Goal: Transaction & Acquisition: Purchase product/service

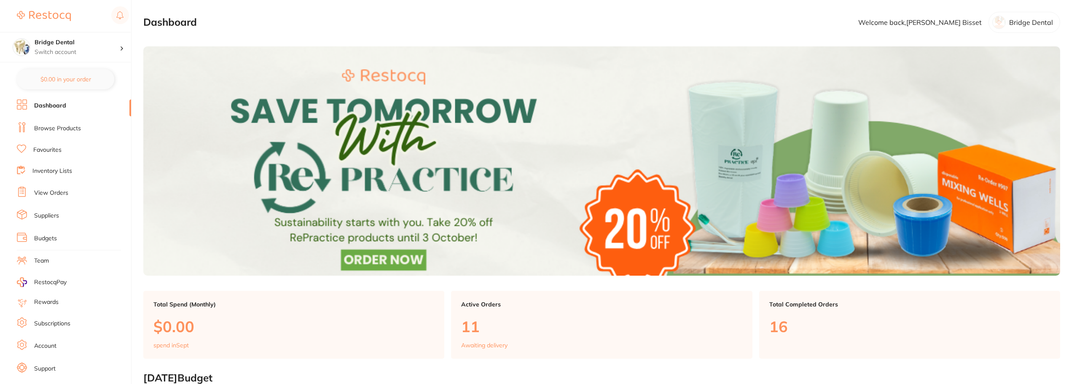
click at [65, 131] on link "Browse Products" at bounding box center [57, 128] width 47 height 8
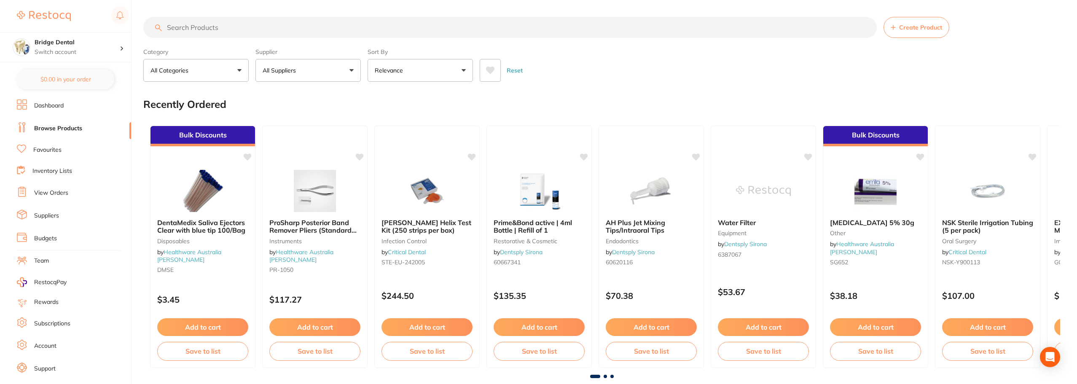
click at [191, 26] on input "search" at bounding box center [510, 27] width 734 height 21
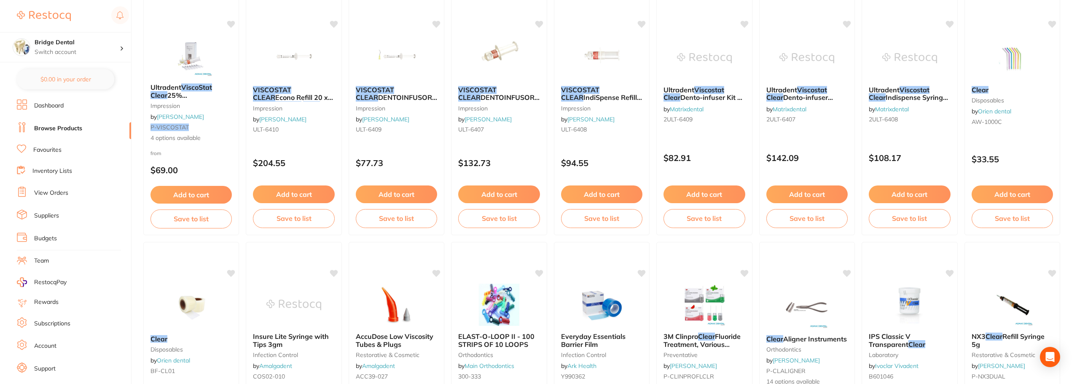
scroll to position [126, 0]
type input "Viscostat clear"
click at [178, 139] on span "4 options available" at bounding box center [191, 138] width 82 height 8
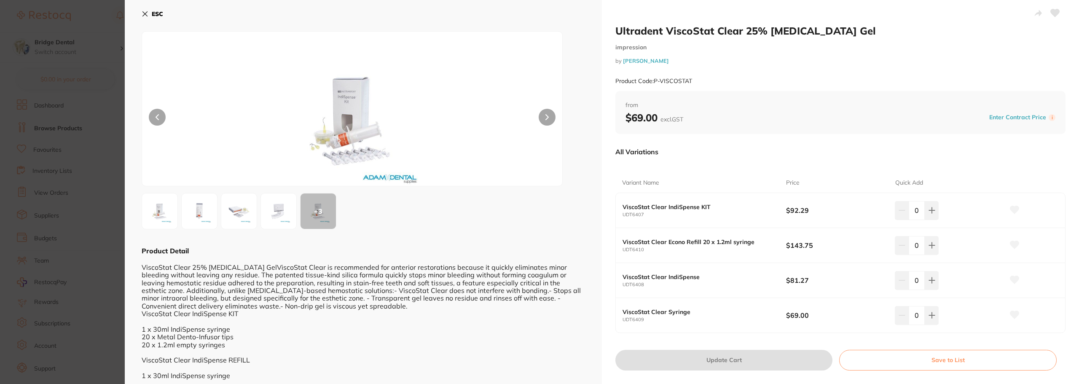
click at [548, 117] on icon at bounding box center [547, 117] width 3 height 5
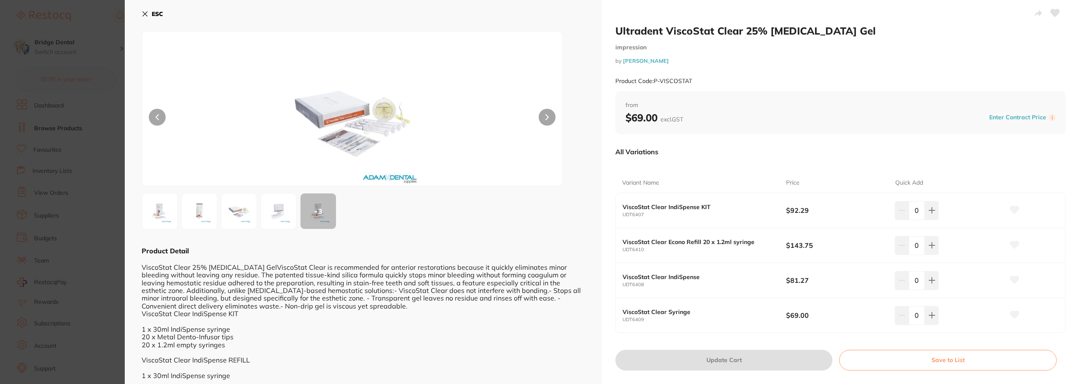
click at [548, 117] on icon at bounding box center [547, 117] width 3 height 5
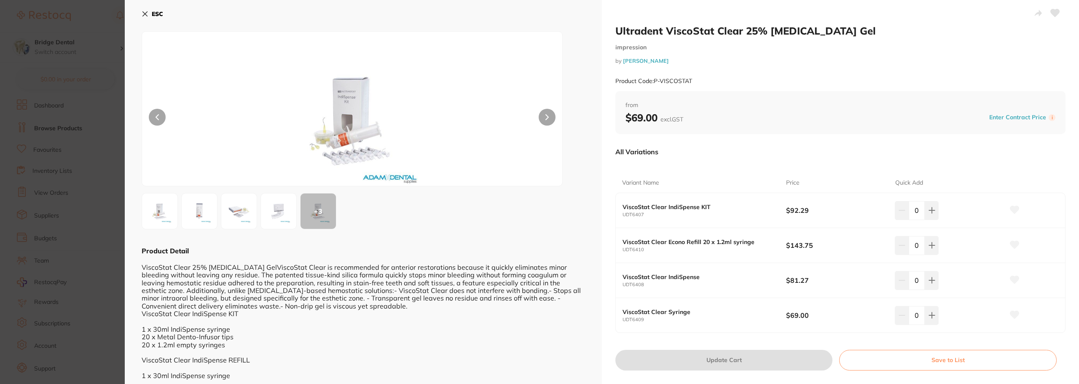
click at [148, 14] on icon at bounding box center [145, 14] width 7 height 7
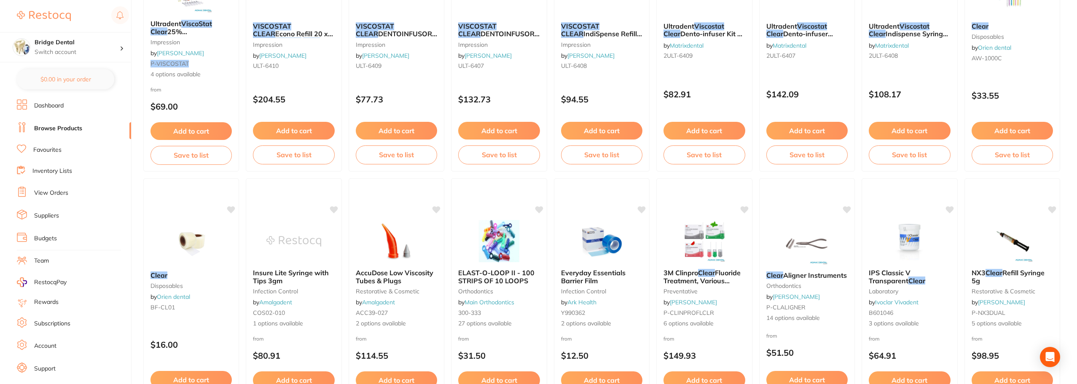
scroll to position [84, 0]
